Goal: Information Seeking & Learning: Learn about a topic

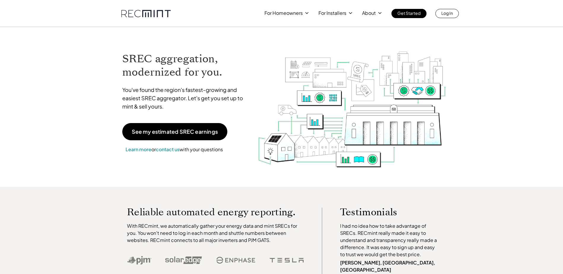
click at [346, 12] on p "For Installers" at bounding box center [332, 13] width 28 height 8
click at [351, 12] on icon at bounding box center [350, 12] width 5 height 5
click at [339, 37] on p "SREC pricing" at bounding box center [334, 37] width 28 height 6
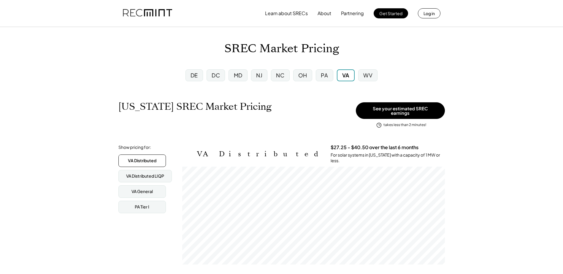
scroll to position [98, 263]
drag, startPoint x: 257, startPoint y: 49, endPoint x: 226, endPoint y: 48, distance: 31.2
click at [226, 48] on h1 "SREC Market Pricing" at bounding box center [281, 49] width 115 height 14
drag, startPoint x: 226, startPoint y: 48, endPoint x: 196, endPoint y: 51, distance: 29.5
click at [196, 51] on div "SREC Market Pricing" at bounding box center [281, 49] width 563 height 14
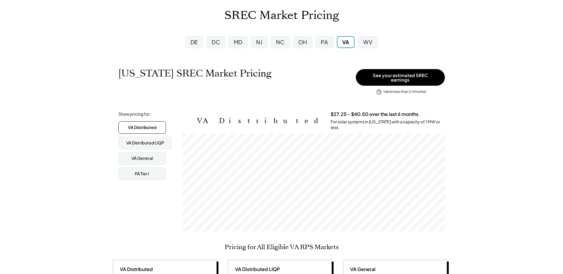
scroll to position [0, 0]
